Goal: Transaction & Acquisition: Obtain resource

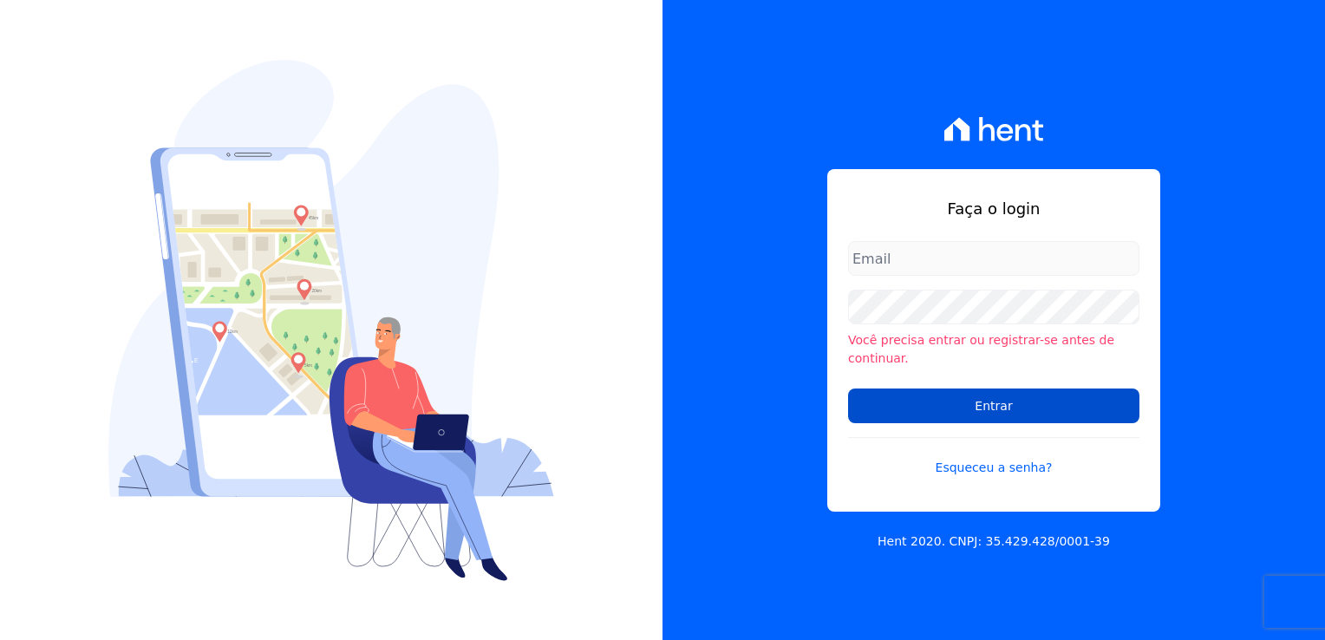
type input "[EMAIL_ADDRESS][DOMAIN_NAME]"
click at [943, 404] on input "Entrar" at bounding box center [993, 405] width 291 height 35
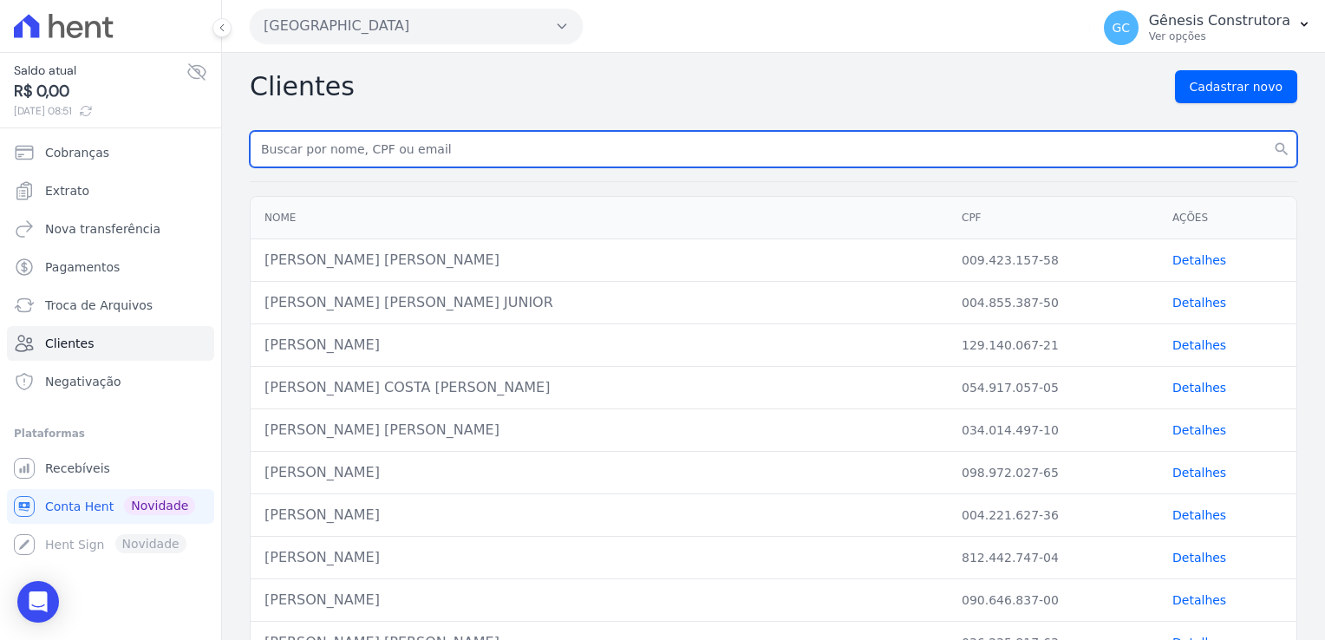
click at [374, 147] on input "text" at bounding box center [773, 149] width 1047 height 36
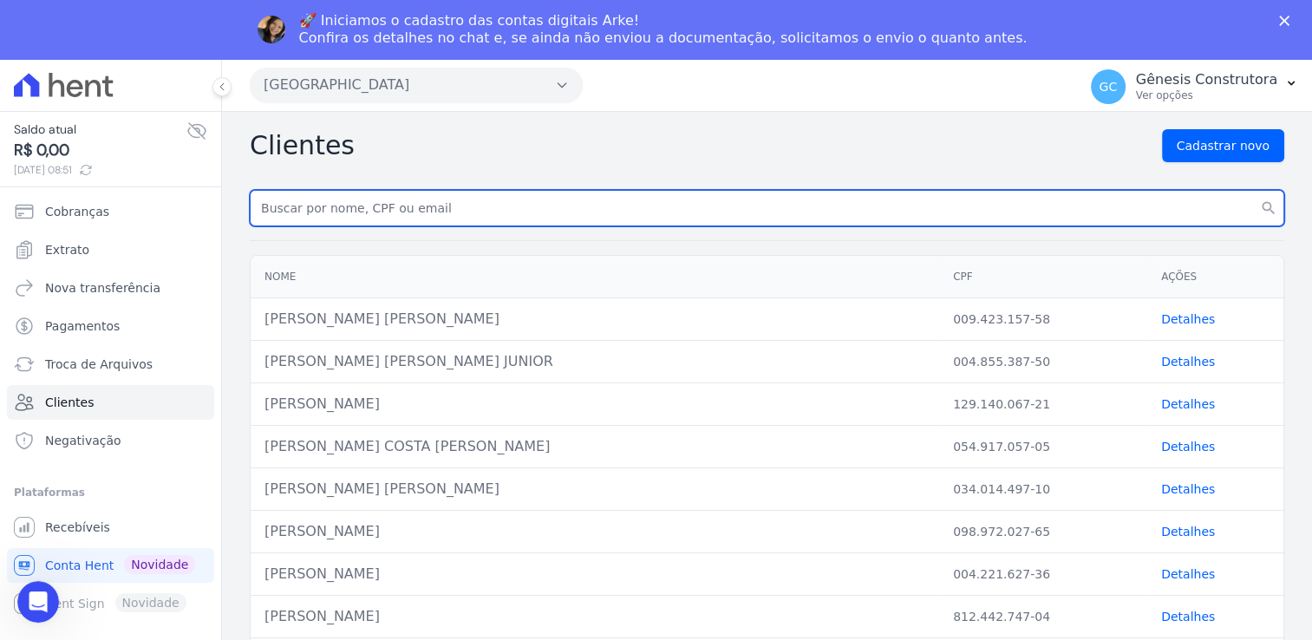
paste input "MATHEUS DOS SANTOS NUNES"
type input "MATHEUS DOS SANTOS NUNES"
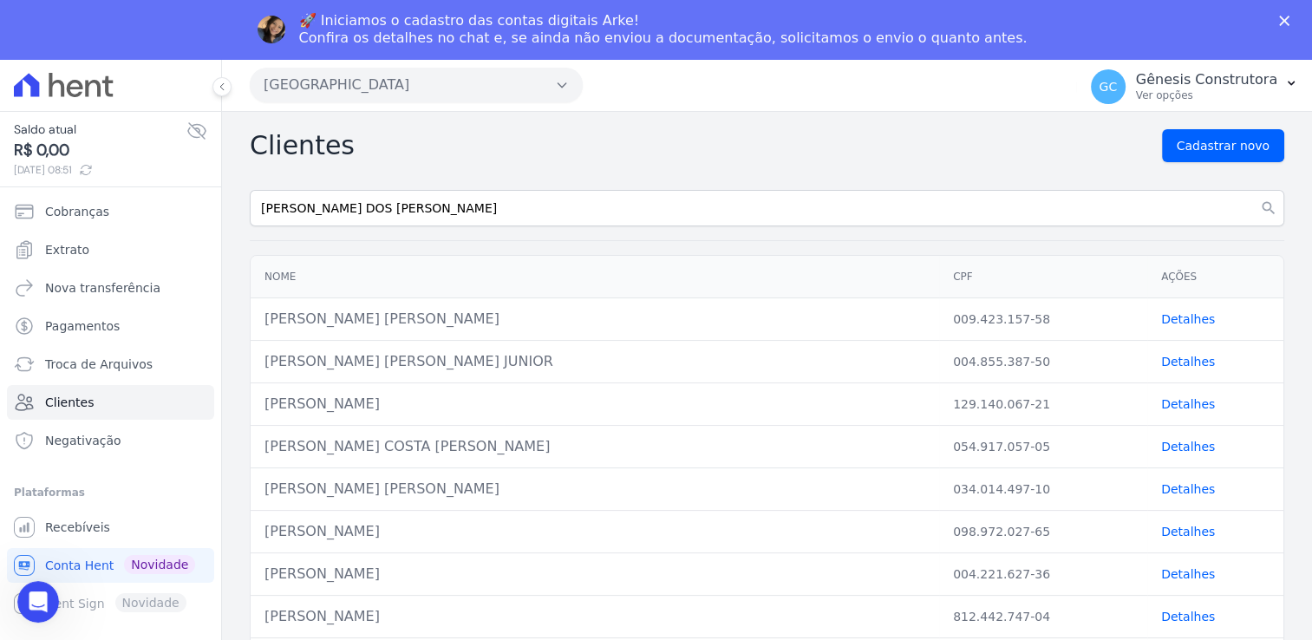
click at [285, 33] on img "Messenger da Intercom" at bounding box center [271, 30] width 28 height 28
click at [285, 28] on img "Messenger da Intercom" at bounding box center [271, 30] width 28 height 28
click at [285, 29] on img "Messenger da Intercom" at bounding box center [271, 30] width 28 height 28
click at [1260, 203] on icon "search" at bounding box center [1268, 207] width 17 height 17
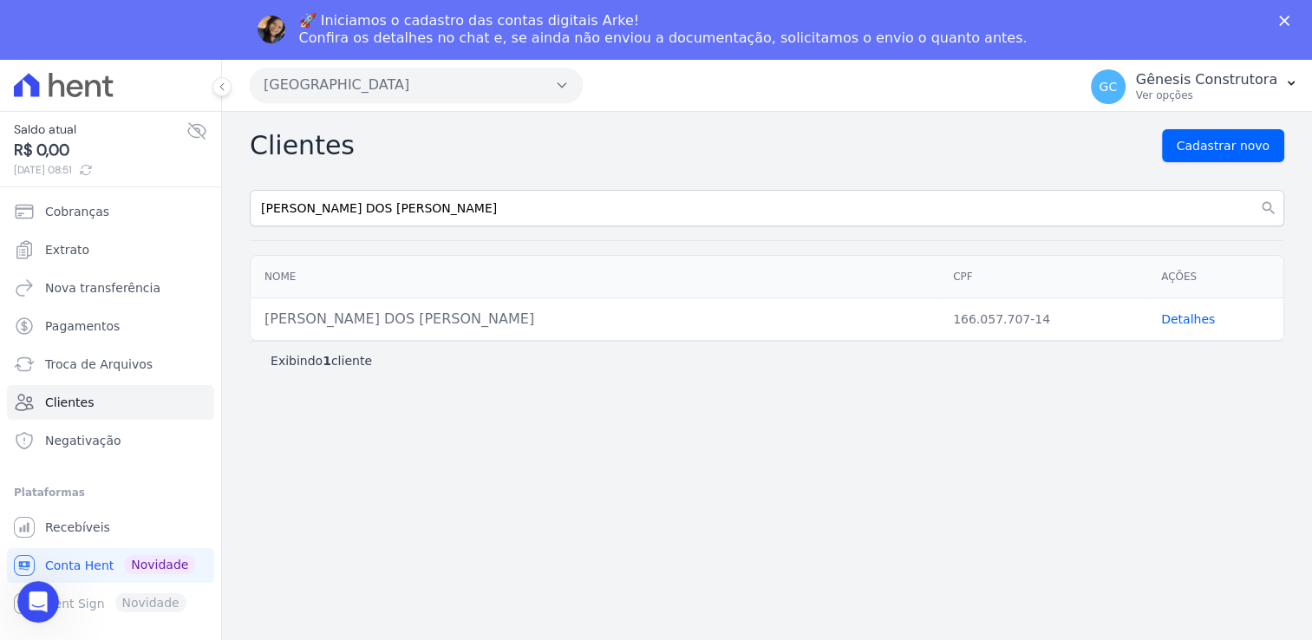
click at [1193, 322] on link "Detalhes" at bounding box center [1188, 319] width 54 height 14
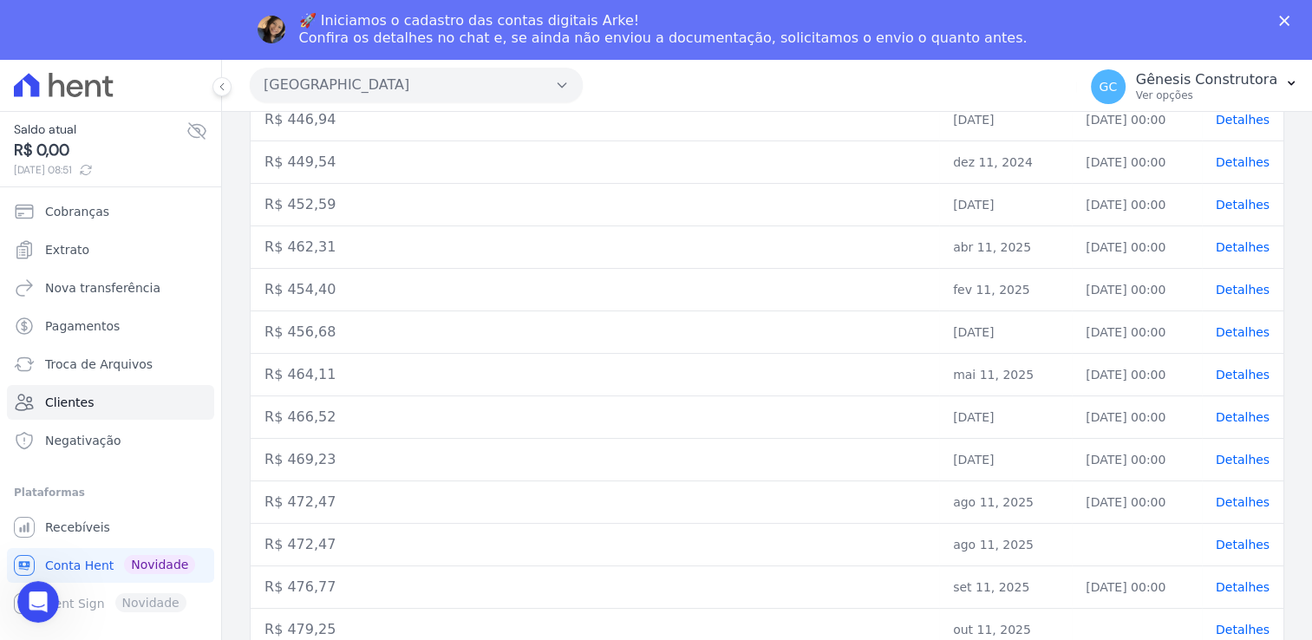
scroll to position [59, 0]
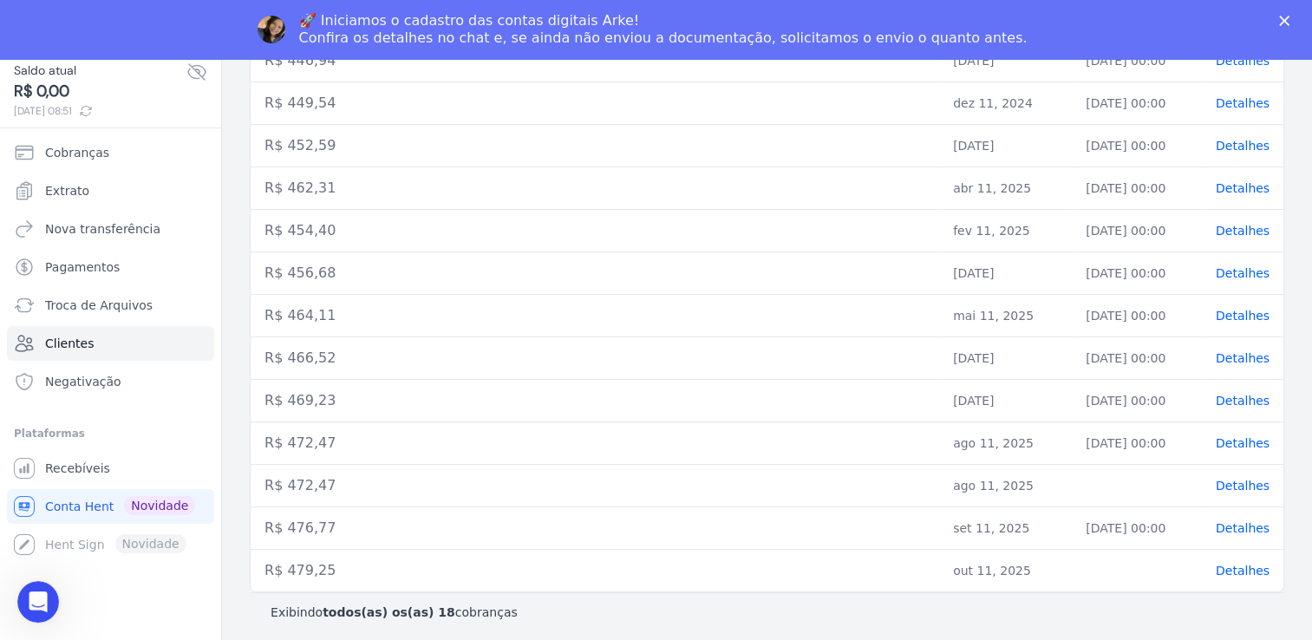
click at [1227, 572] on span "Detalhes" at bounding box center [1242, 571] width 54 height 14
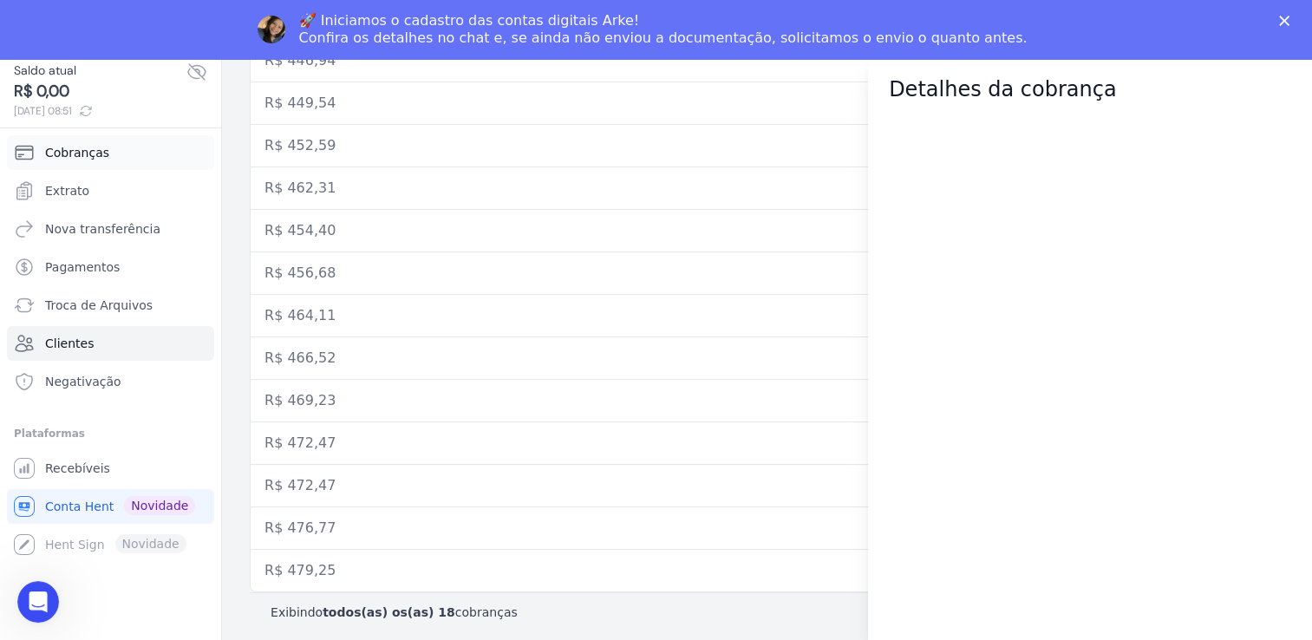
click at [85, 154] on span "Cobranças" at bounding box center [77, 152] width 64 height 17
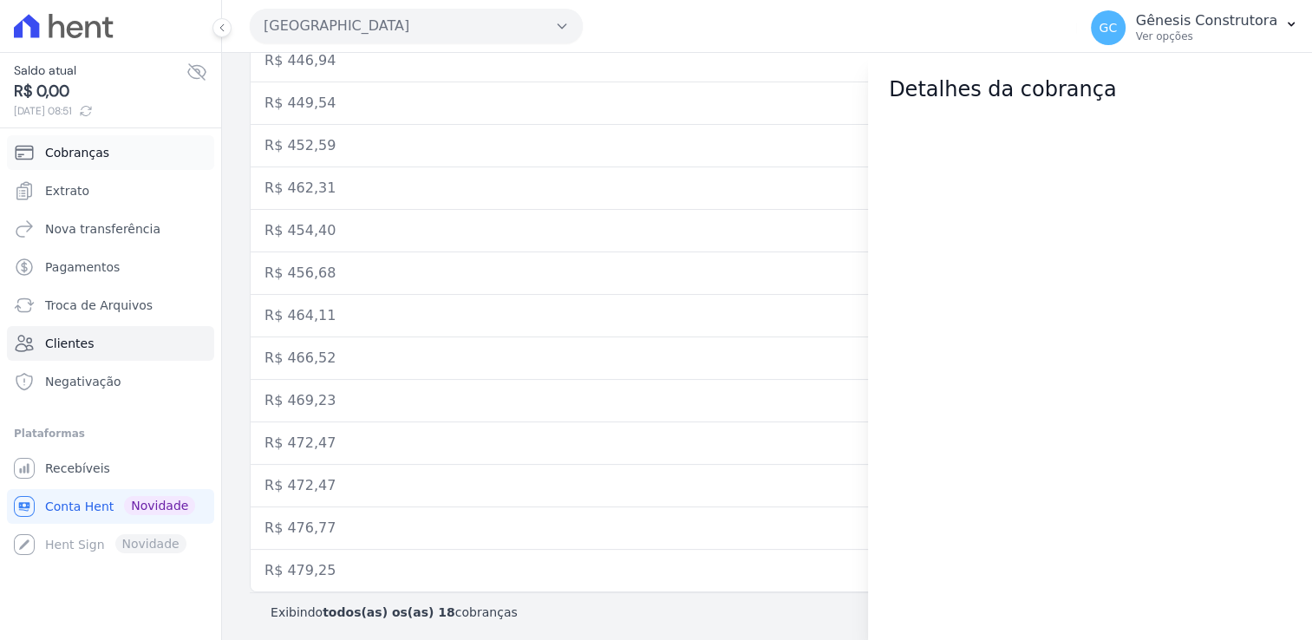
scroll to position [0, 0]
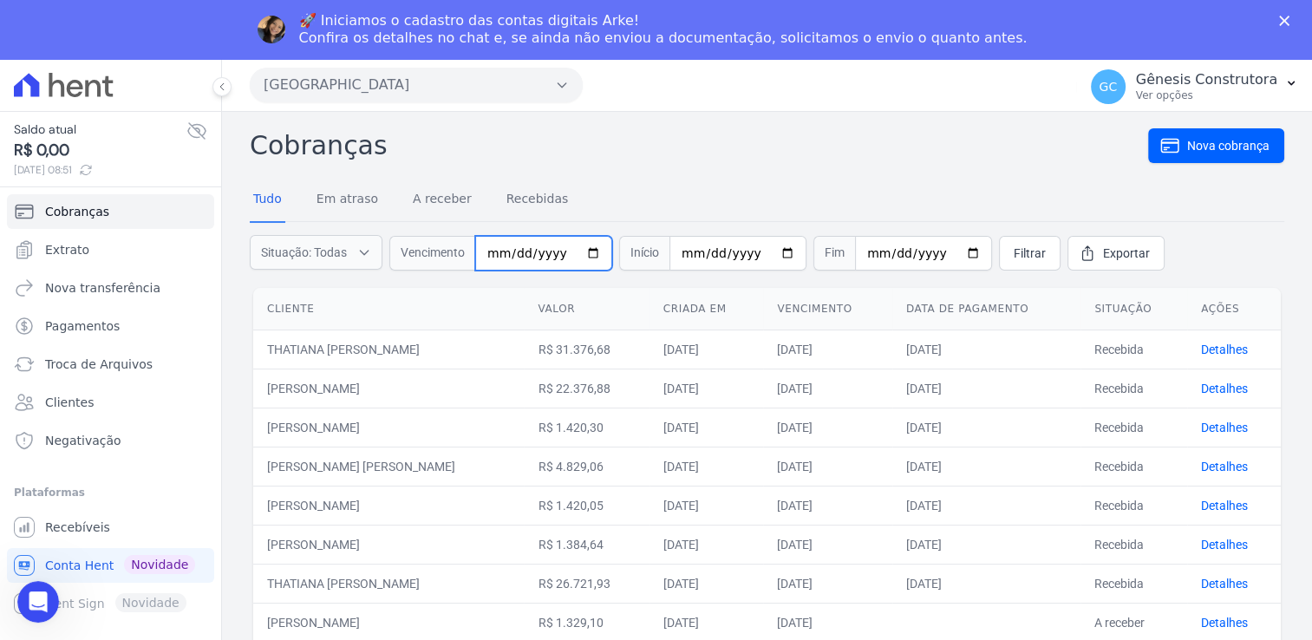
click at [491, 258] on input "date" at bounding box center [543, 253] width 137 height 35
type input "2025-10-11"
click at [999, 264] on link "Filtrar" at bounding box center [1030, 253] width 62 height 35
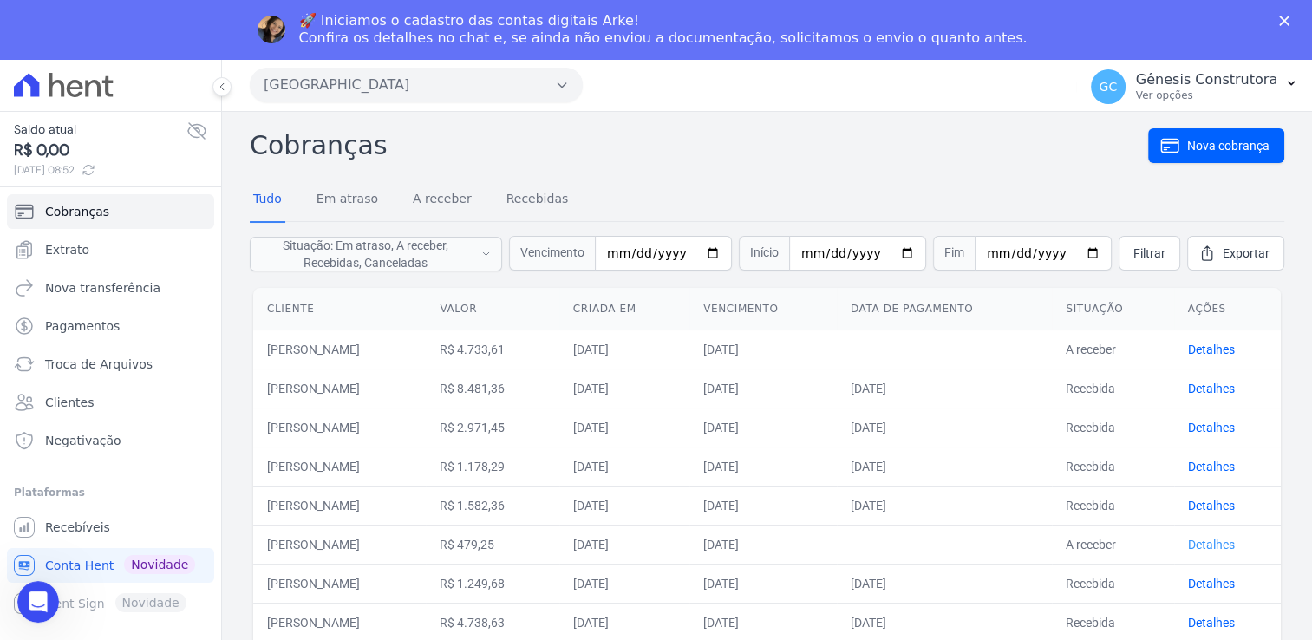
click at [1214, 548] on link "Detalhes" at bounding box center [1211, 545] width 47 height 14
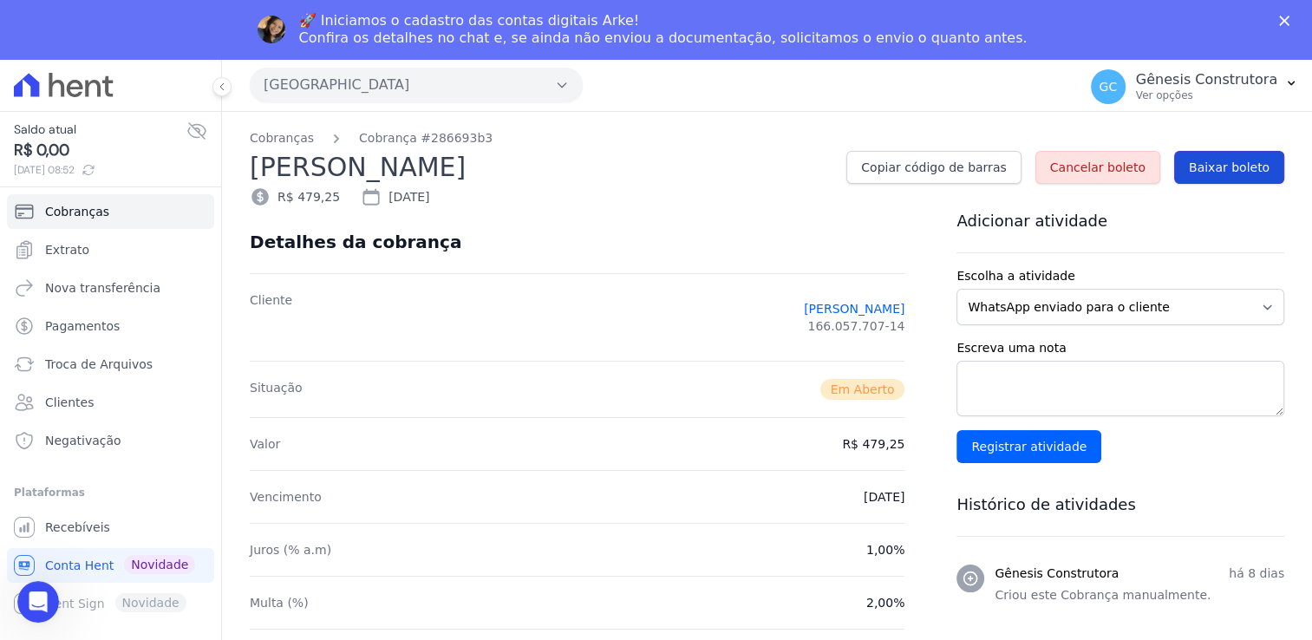
click at [1220, 161] on span "Baixar boleto" at bounding box center [1229, 167] width 81 height 17
